Goal: Find specific page/section: Find specific page/section

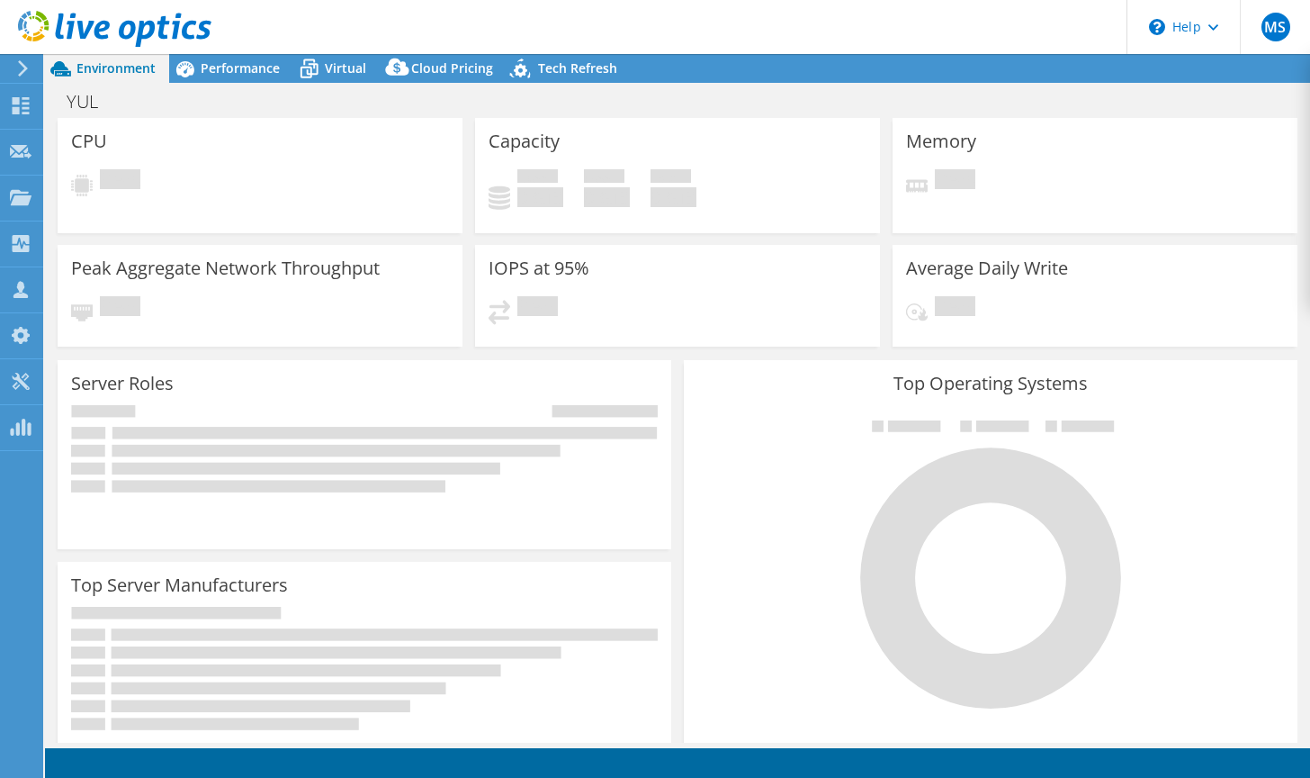
select select "USD"
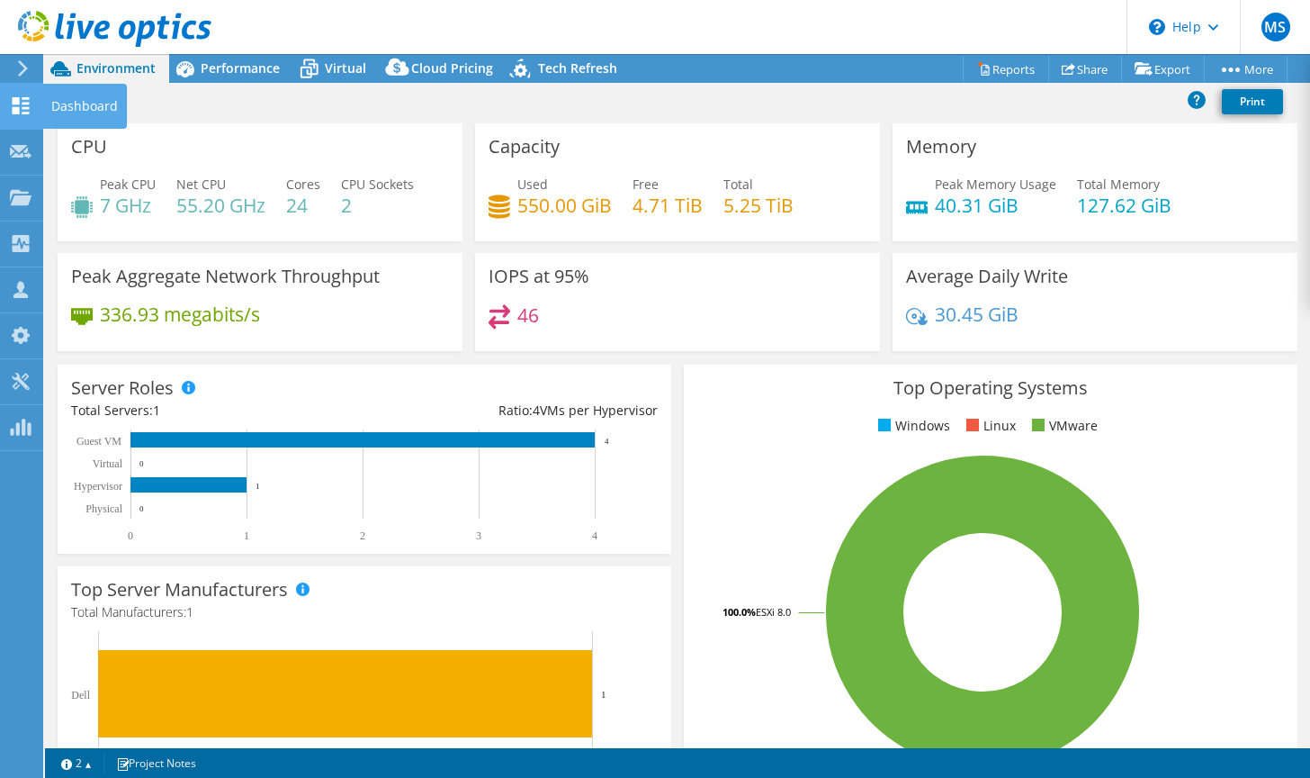
click at [19, 103] on use at bounding box center [21, 105] width 17 height 17
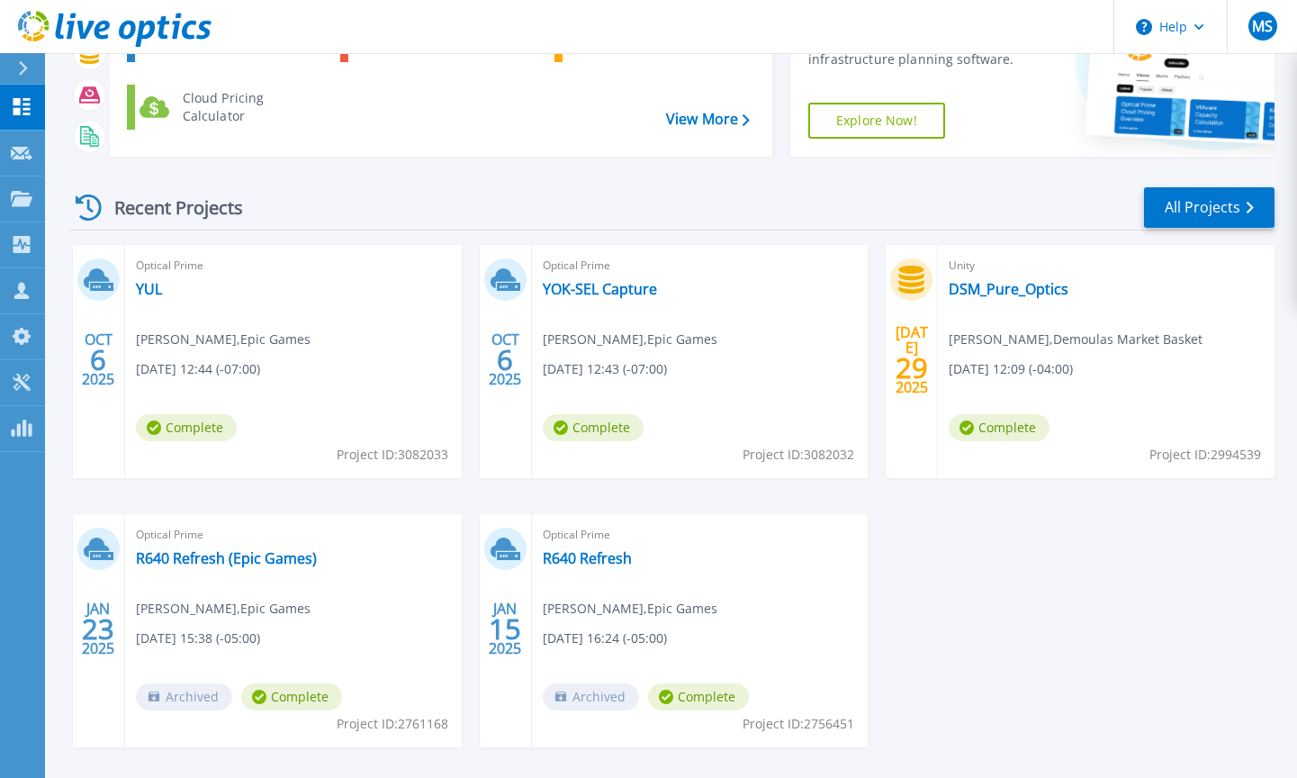
scroll to position [150, 0]
